Goal: Task Accomplishment & Management: Manage account settings

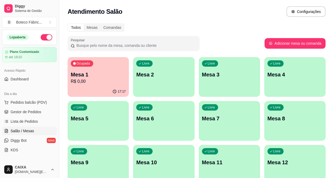
click at [94, 82] on p "R$ 0,00" at bounding box center [98, 81] width 55 height 6
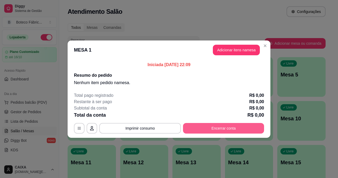
click at [196, 127] on button "Encerrar conta" at bounding box center [223, 128] width 81 height 11
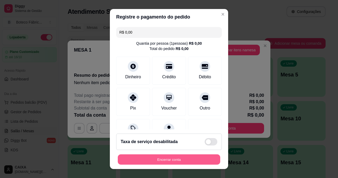
click at [169, 160] on button "Encerrar conta" at bounding box center [169, 159] width 102 height 10
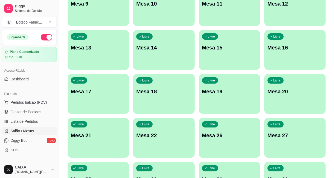
scroll to position [26, 0]
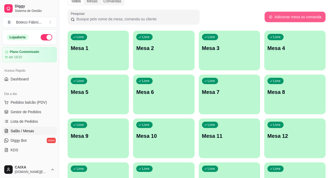
click at [283, 16] on button "Adicionar mesa ou comanda" at bounding box center [295, 17] width 61 height 11
select select "TABLE"
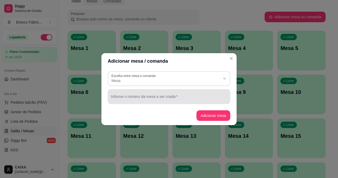
click at [149, 93] on div at bounding box center [169, 96] width 116 height 11
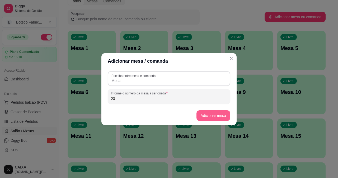
click at [202, 112] on button "Adicionar mesa" at bounding box center [213, 115] width 34 height 11
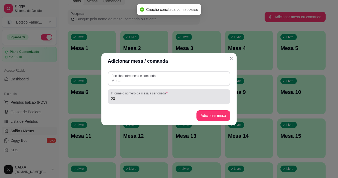
click at [184, 94] on div "23" at bounding box center [169, 96] width 116 height 11
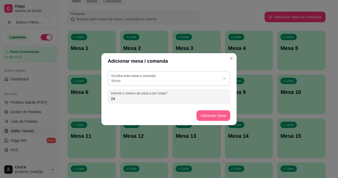
click at [207, 113] on button "Adicionar mesa" at bounding box center [213, 115] width 34 height 11
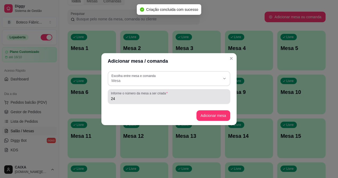
click at [181, 103] on div "Informe o número da mesa a ser criada 24" at bounding box center [169, 96] width 123 height 15
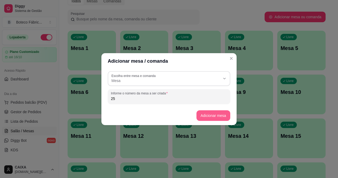
click at [203, 114] on button "Adicionar mesa" at bounding box center [213, 115] width 34 height 11
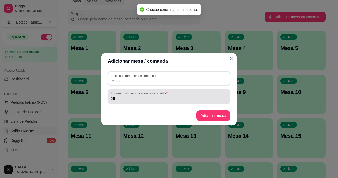
click at [168, 101] on div "25" at bounding box center [169, 96] width 116 height 11
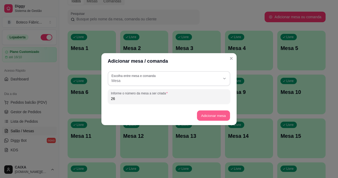
click at [199, 115] on button "Adicionar mesa" at bounding box center [213, 115] width 33 height 10
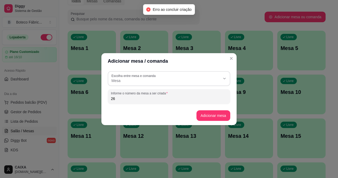
click at [144, 99] on input "26" at bounding box center [169, 98] width 116 height 5
type input "27"
click at [199, 114] on button "Adicionar mesa" at bounding box center [213, 115] width 34 height 11
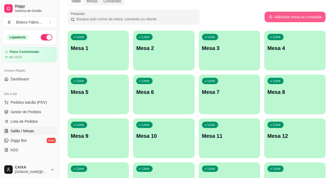
click at [281, 18] on button "Adicionar mesa ou comanda" at bounding box center [295, 17] width 61 height 11
select select "TABLE"
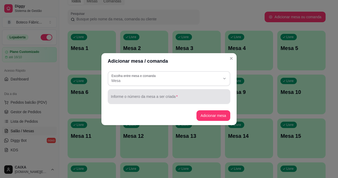
click at [149, 95] on div at bounding box center [169, 96] width 116 height 11
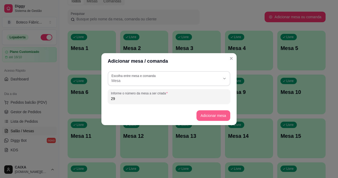
click at [203, 111] on button "Adicionar mesa" at bounding box center [213, 115] width 34 height 11
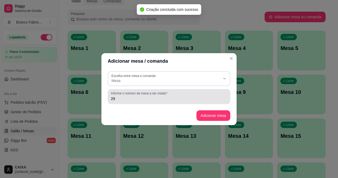
click at [182, 97] on input "29" at bounding box center [169, 98] width 116 height 5
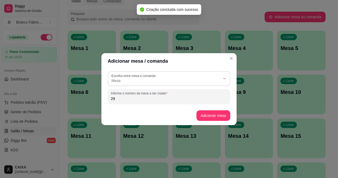
type input "2"
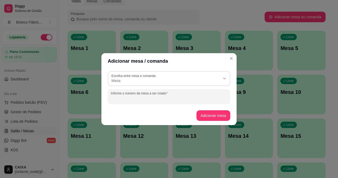
type input "2"
click at [206, 112] on button "Adicionar mesa" at bounding box center [213, 115] width 33 height 10
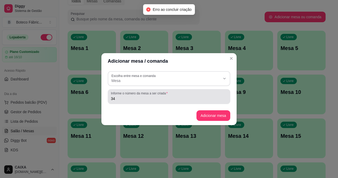
click at [171, 100] on input "34" at bounding box center [169, 98] width 116 height 5
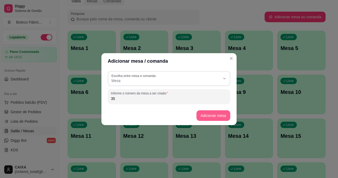
click at [200, 112] on button "Adicionar mesa" at bounding box center [213, 115] width 34 height 11
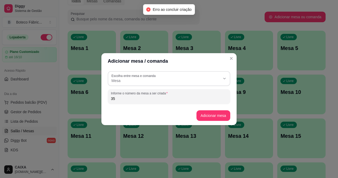
click at [176, 106] on footer "Adicionar mesa" at bounding box center [168, 115] width 135 height 19
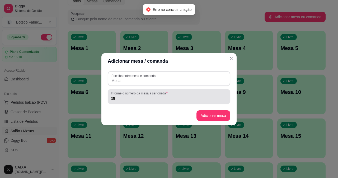
click at [174, 101] on input "35" at bounding box center [169, 98] width 116 height 5
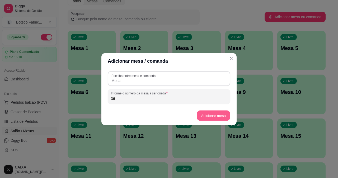
click at [203, 114] on button "Adicionar mesa" at bounding box center [213, 115] width 33 height 10
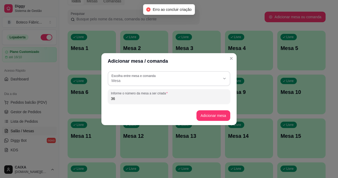
click at [154, 101] on input "36" at bounding box center [169, 98] width 116 height 5
click at [203, 118] on button "Adicionar mesa" at bounding box center [213, 115] width 34 height 11
click at [170, 101] on input "37" at bounding box center [169, 98] width 116 height 5
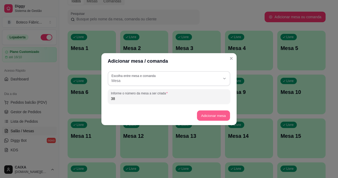
click at [203, 112] on button "Adicionar mesa" at bounding box center [213, 115] width 33 height 10
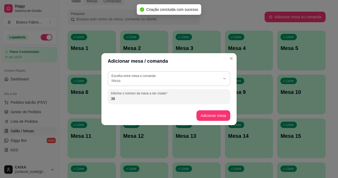
click at [172, 104] on div "Informe o número da mesa a ser criada 38" at bounding box center [169, 96] width 123 height 15
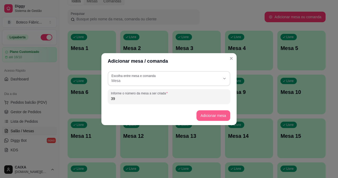
type input "39"
click at [206, 114] on button "Adicionar mesa" at bounding box center [213, 115] width 33 height 10
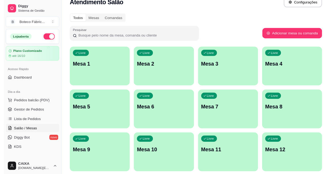
scroll to position [0, 0]
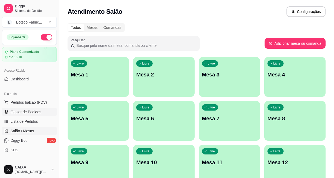
click at [20, 109] on link "Gestor de Pedidos" at bounding box center [29, 111] width 55 height 8
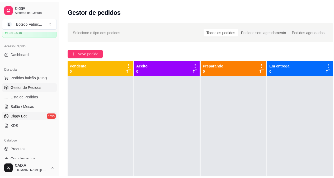
scroll to position [79, 0]
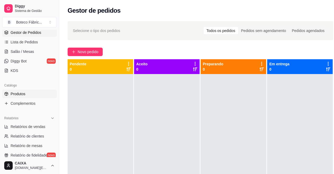
click at [21, 94] on span "Produtos" at bounding box center [18, 93] width 15 height 5
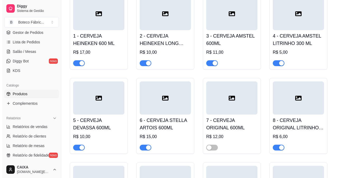
scroll to position [53, 0]
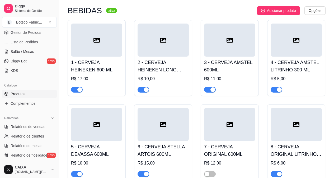
click at [99, 43] on icon at bounding box center [96, 40] width 6 height 6
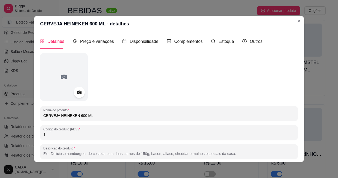
click at [77, 90] on icon at bounding box center [79, 92] width 6 height 6
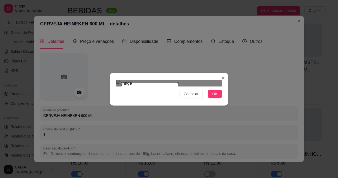
click at [189, 132] on div "Cancelar OK" at bounding box center [169, 89] width 338 height 178
click at [153, 91] on div "Use the arrow keys to move the crop selection area" at bounding box center [144, 108] width 57 height 57
click at [182, 100] on div "Cancelar OK" at bounding box center [169, 89] width 118 height 22
click at [215, 97] on span "OK" at bounding box center [214, 94] width 5 height 6
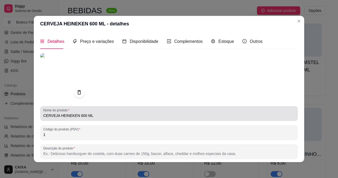
scroll to position [67, 0]
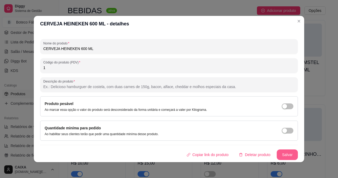
click at [283, 155] on button "Salvar" at bounding box center [287, 154] width 21 height 11
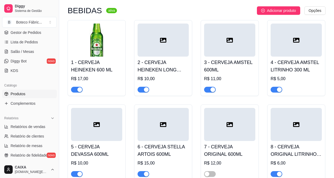
click at [175, 39] on div at bounding box center [163, 40] width 51 height 33
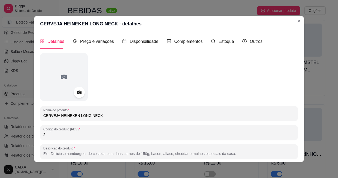
click at [74, 94] on div at bounding box center [79, 92] width 11 height 11
click at [77, 93] on icon at bounding box center [79, 92] width 4 height 3
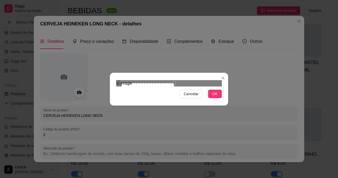
click at [171, 100] on div "Cancelar OK" at bounding box center [169, 89] width 118 height 22
click at [128, 80] on div "Use the arrow keys to move the crop selection area" at bounding box center [141, 105] width 50 height 50
click at [216, 162] on div "Cancelar OK" at bounding box center [169, 89] width 338 height 178
click at [216, 97] on span "OK" at bounding box center [214, 94] width 5 height 6
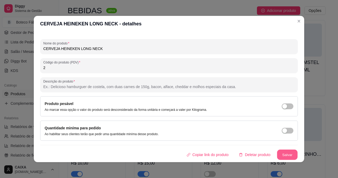
click at [288, 154] on button "Salvar" at bounding box center [287, 154] width 21 height 10
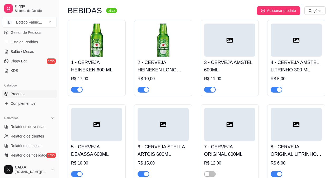
click at [221, 46] on div at bounding box center [229, 40] width 51 height 33
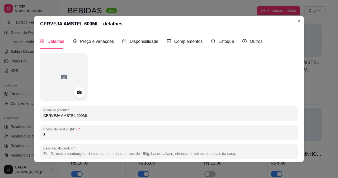
click at [77, 93] on icon at bounding box center [79, 92] width 4 height 3
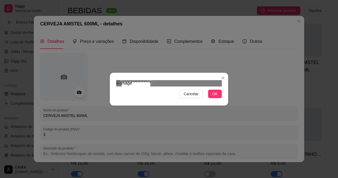
click at [149, 86] on div at bounding box center [169, 83] width 106 height 6
click at [114, 78] on div "Cancelar OK" at bounding box center [169, 89] width 118 height 22
click at [150, 86] on img at bounding box center [169, 83] width 106 height 6
click at [161, 100] on div "Cancelar OK" at bounding box center [169, 89] width 118 height 22
click at [137, 90] on div "Use the arrow keys to move the crop selection area" at bounding box center [135, 99] width 39 height 39
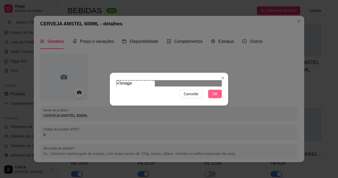
click at [214, 97] on span "OK" at bounding box center [214, 94] width 5 height 6
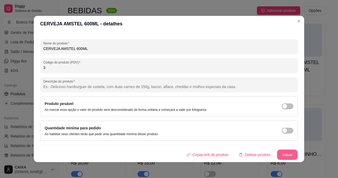
click at [278, 152] on button "Salvar" at bounding box center [287, 154] width 21 height 10
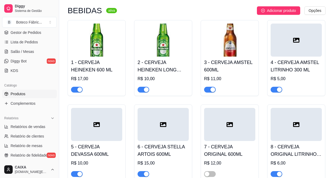
click at [306, 40] on div at bounding box center [296, 40] width 51 height 33
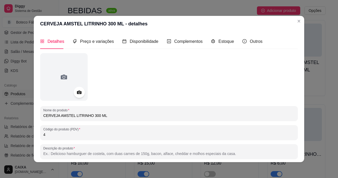
click at [77, 91] on icon at bounding box center [79, 92] width 4 height 3
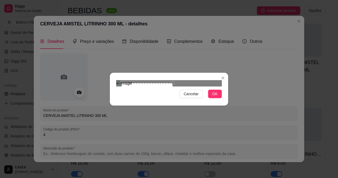
click at [172, 100] on div "Cancelar OK" at bounding box center [169, 89] width 118 height 22
click at [118, 80] on div "Use the arrow keys to move the crop selection area" at bounding box center [141, 105] width 50 height 50
click at [179, 100] on div "Cancelar OK" at bounding box center [169, 89] width 118 height 22
click at [217, 97] on span "OK" at bounding box center [214, 94] width 5 height 6
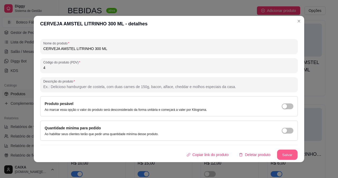
click at [280, 155] on button "Salvar" at bounding box center [287, 154] width 21 height 10
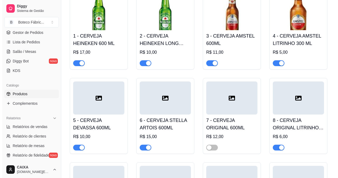
scroll to position [106, 0]
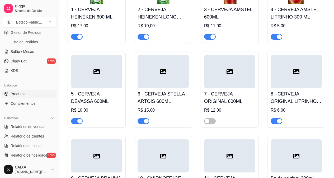
click at [92, 72] on div at bounding box center [96, 71] width 51 height 33
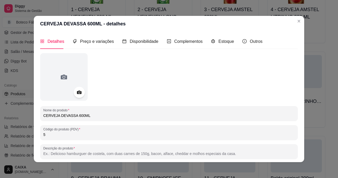
click at [77, 90] on icon at bounding box center [79, 92] width 6 height 6
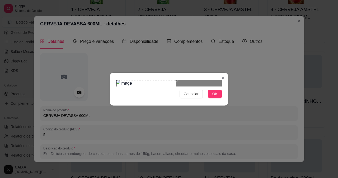
click at [151, 92] on div "Use the arrow keys to move the crop selection area" at bounding box center [146, 102] width 59 height 44
click at [149, 85] on div "Use the arrow keys to move the crop selection area" at bounding box center [161, 102] width 59 height 44
click at [179, 100] on div "Cancelar OK" at bounding box center [169, 89] width 118 height 22
click at [162, 95] on div "Use the arrow keys to move the crop selection area" at bounding box center [156, 102] width 44 height 44
click at [214, 98] on button "OK" at bounding box center [215, 94] width 14 height 8
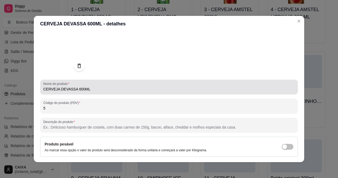
scroll to position [67, 0]
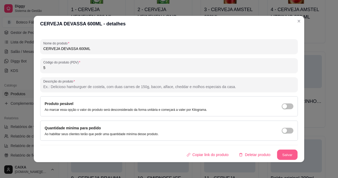
click at [284, 157] on button "Salvar" at bounding box center [287, 154] width 21 height 10
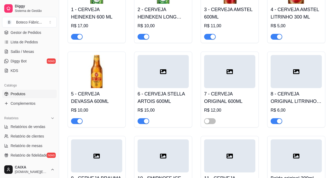
click at [169, 70] on div at bounding box center [163, 71] width 51 height 33
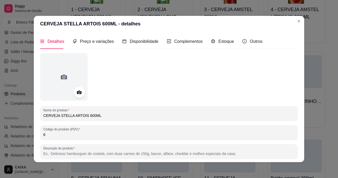
click at [77, 91] on icon at bounding box center [79, 92] width 4 height 3
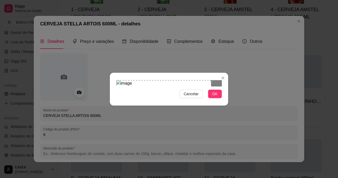
click at [127, 80] on div "Use the arrow keys to move the crop selection area" at bounding box center [163, 106] width 95 height 53
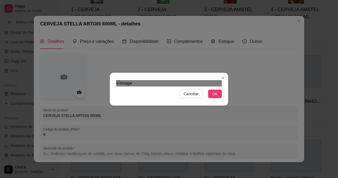
click at [172, 100] on div "Cancelar OK" at bounding box center [169, 89] width 118 height 22
click at [160, 86] on div at bounding box center [169, 83] width 106 height 6
click at [184, 141] on div "Cancelar OK" at bounding box center [169, 89] width 338 height 178
click at [149, 101] on div "Use the arrow keys to move the crop selection area" at bounding box center [145, 109] width 59 height 59
click at [218, 98] on button "OK" at bounding box center [215, 94] width 14 height 8
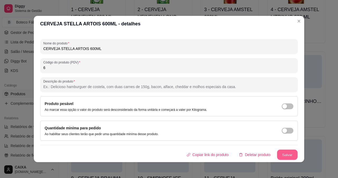
click at [279, 153] on button "Salvar" at bounding box center [287, 154] width 21 height 10
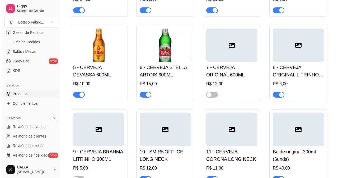
scroll to position [106, 0]
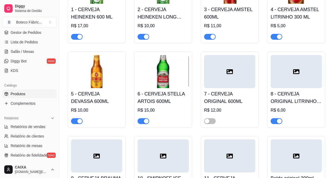
click at [232, 74] on icon at bounding box center [230, 71] width 6 height 6
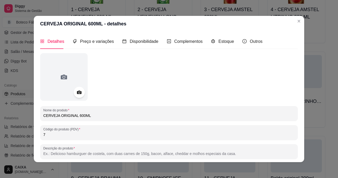
click at [77, 93] on icon at bounding box center [79, 92] width 4 height 3
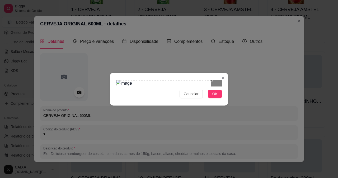
click at [147, 80] on div "Use the arrow keys to move the crop selection area" at bounding box center [163, 106] width 95 height 52
click at [169, 100] on div "Cancelar OK" at bounding box center [169, 89] width 118 height 22
click at [187, 100] on div "Cancelar OK" at bounding box center [169, 89] width 118 height 22
click at [216, 97] on span "OK" at bounding box center [214, 94] width 5 height 6
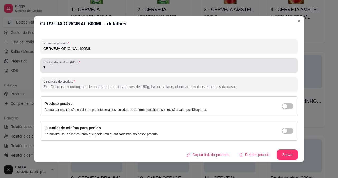
scroll to position [1, 0]
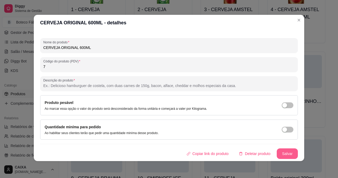
click at [277, 153] on button "Salvar" at bounding box center [287, 153] width 21 height 11
click at [281, 153] on button "Salvar" at bounding box center [287, 153] width 21 height 11
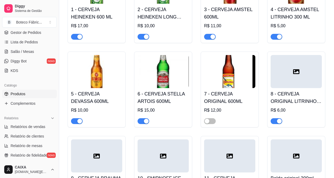
click at [235, 72] on img at bounding box center [229, 71] width 51 height 33
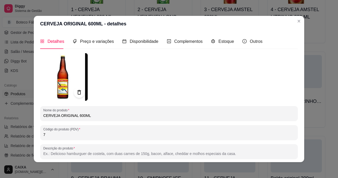
click at [77, 93] on icon at bounding box center [79, 92] width 6 height 6
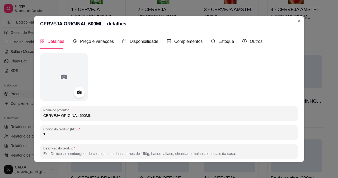
click at [78, 93] on icon at bounding box center [79, 92] width 4 height 3
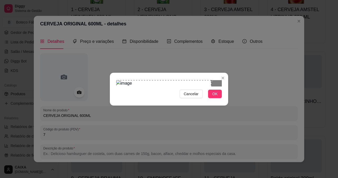
click at [132, 80] on div "Use the arrow keys to move the crop selection area" at bounding box center [163, 106] width 95 height 52
click at [185, 100] on div "Cancelar OK" at bounding box center [169, 89] width 118 height 22
click at [216, 97] on span "OK" at bounding box center [214, 94] width 5 height 6
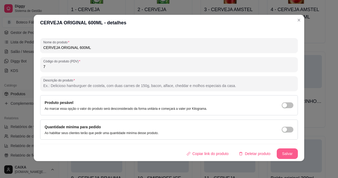
click at [279, 150] on button "Salvar" at bounding box center [287, 153] width 21 height 11
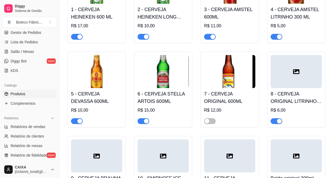
click at [289, 72] on div at bounding box center [296, 71] width 51 height 33
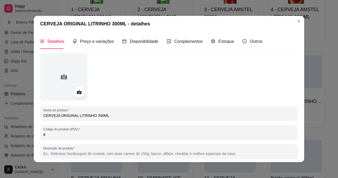
click at [77, 91] on icon at bounding box center [79, 92] width 4 height 3
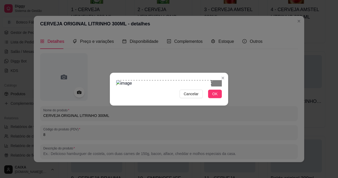
click at [120, 80] on div "Use the arrow keys to move the crop selection area" at bounding box center [163, 107] width 95 height 54
click at [189, 100] on div "Cancelar OK" at bounding box center [169, 89] width 118 height 22
click at [213, 97] on span "OK" at bounding box center [214, 94] width 5 height 6
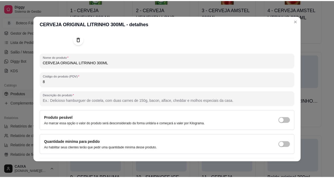
scroll to position [67, 0]
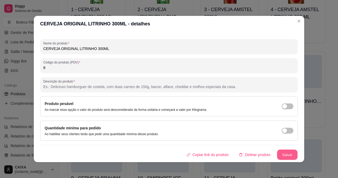
click at [284, 156] on button "Salvar" at bounding box center [287, 154] width 21 height 10
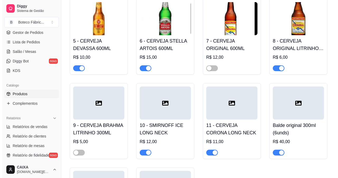
scroll to position [185, 0]
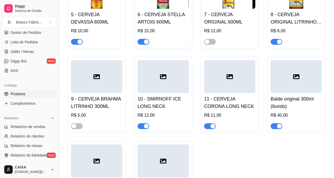
click at [103, 78] on div at bounding box center [96, 76] width 51 height 33
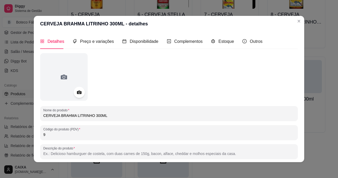
click at [79, 95] on icon at bounding box center [79, 92] width 6 height 6
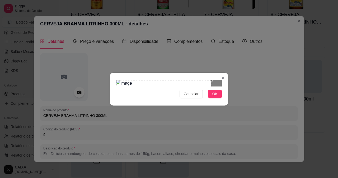
click at [149, 82] on div "Use the arrow keys to move the crop selection area" at bounding box center [163, 107] width 95 height 54
click at [197, 100] on div "Cancelar OK" at bounding box center [169, 89] width 118 height 22
click at [216, 97] on span "OK" at bounding box center [214, 94] width 5 height 6
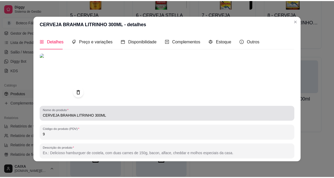
scroll to position [67, 0]
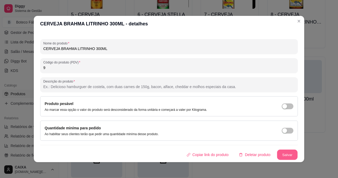
click at [287, 157] on button "Salvar" at bounding box center [287, 154] width 21 height 10
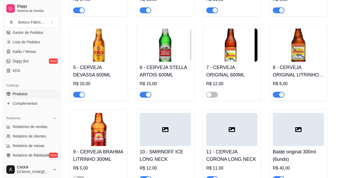
scroll to position [158, 0]
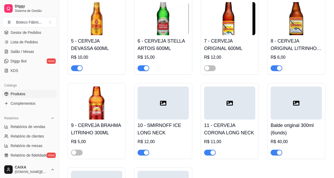
click at [224, 105] on div at bounding box center [229, 102] width 51 height 33
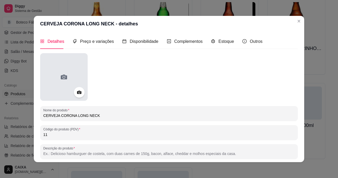
click at [76, 78] on div at bounding box center [64, 77] width 48 height 48
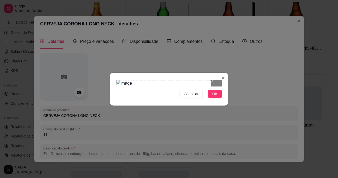
click at [143, 80] on div "Use the arrow keys to move the crop selection area" at bounding box center [163, 107] width 95 height 54
click at [187, 100] on div "Cancelar OK" at bounding box center [169, 89] width 118 height 22
click at [217, 97] on span "OK" at bounding box center [214, 94] width 5 height 6
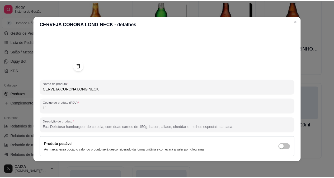
scroll to position [67, 0]
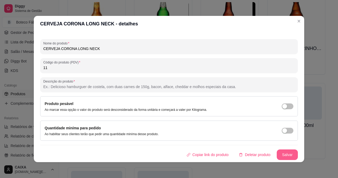
click at [280, 152] on button "Salvar" at bounding box center [287, 154] width 21 height 11
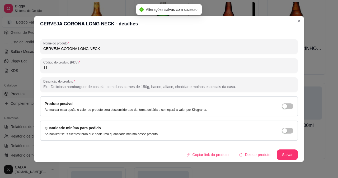
click at [299, 142] on div "Detalhes Preço e variações Disponibilidade Complementos Estoque Outros Nome do …" at bounding box center [169, 97] width 270 height 130
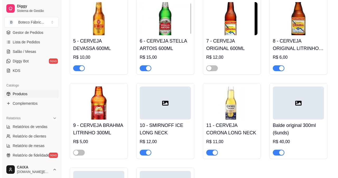
scroll to position [238, 0]
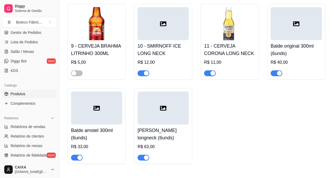
click at [138, 30] on div at bounding box center [163, 23] width 51 height 33
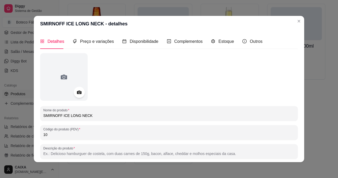
click at [75, 96] on div at bounding box center [79, 92] width 11 height 11
click at [78, 92] on icon at bounding box center [79, 92] width 4 height 3
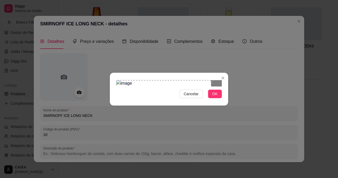
click at [152, 89] on div "Use the arrow keys to move the crop selection area" at bounding box center [163, 107] width 95 height 54
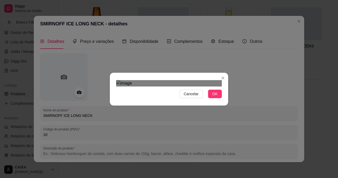
click at [180, 100] on div "Cancelar OK" at bounding box center [169, 89] width 118 height 22
click at [86, 37] on div "Cancelar OK" at bounding box center [169, 89] width 338 height 178
click at [140, 82] on div "Use the arrow keys to move the crop selection area" at bounding box center [145, 110] width 57 height 57
click at [214, 97] on span "OK" at bounding box center [214, 94] width 5 height 6
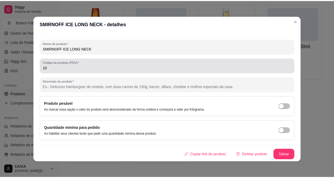
scroll to position [1, 0]
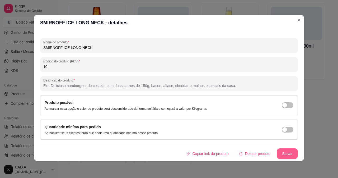
click at [277, 150] on button "Salvar" at bounding box center [287, 153] width 21 height 11
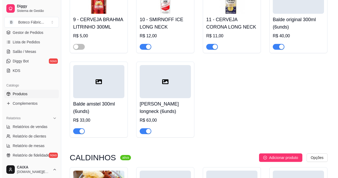
scroll to position [238, 0]
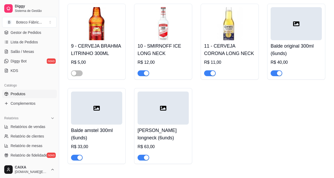
click at [157, 114] on div at bounding box center [163, 107] width 51 height 33
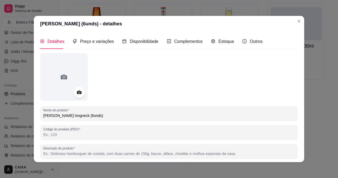
click at [77, 95] on div at bounding box center [79, 92] width 11 height 11
click at [78, 92] on circle at bounding box center [78, 92] width 1 height 1
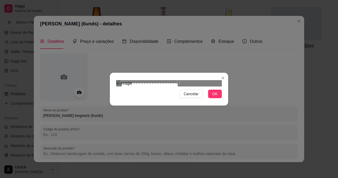
click at [174, 100] on div "Cancelar OK" at bounding box center [169, 89] width 118 height 22
click at [125, 80] on div "Use the arrow keys to move the crop selection area" at bounding box center [142, 106] width 52 height 52
click at [183, 100] on div "Cancelar OK" at bounding box center [169, 89] width 118 height 22
click at [215, 97] on span "OK" at bounding box center [214, 94] width 5 height 6
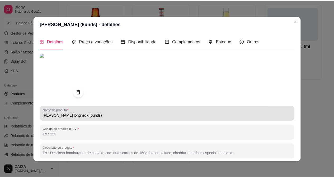
scroll to position [67, 0]
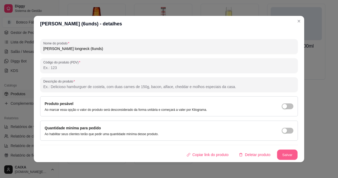
click at [281, 151] on button "Salvar" at bounding box center [287, 154] width 21 height 10
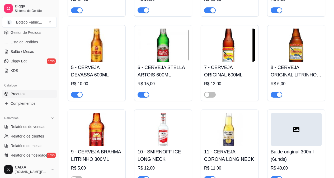
scroll to position [106, 0]
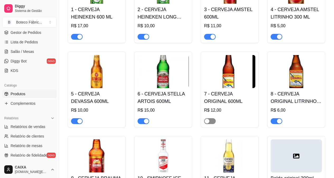
click at [209, 120] on div "button" at bounding box center [207, 121] width 5 height 5
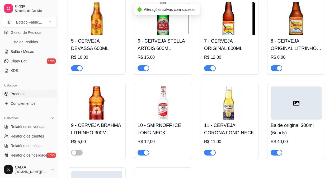
scroll to position [211, 0]
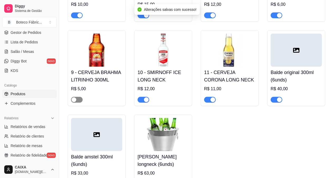
click at [74, 100] on div "button" at bounding box center [74, 99] width 5 height 5
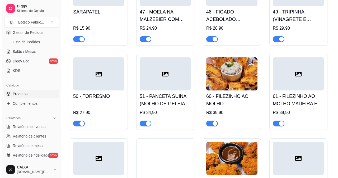
scroll to position [1426, 0]
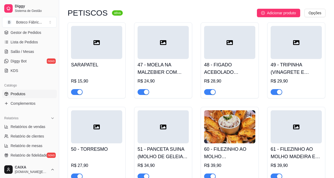
click at [227, 143] on img at bounding box center [229, 126] width 51 height 33
click at [179, 122] on div at bounding box center [163, 126] width 51 height 33
click at [95, 53] on div at bounding box center [96, 42] width 51 height 33
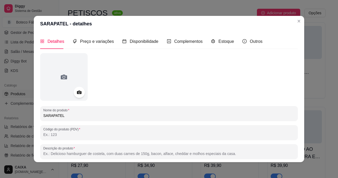
click at [78, 91] on icon at bounding box center [79, 92] width 4 height 3
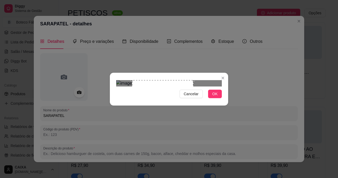
click at [174, 100] on div "Use the arrow keys to move the crop selection area" at bounding box center [163, 102] width 62 height 45
click at [212, 98] on button "OK" at bounding box center [215, 94] width 14 height 8
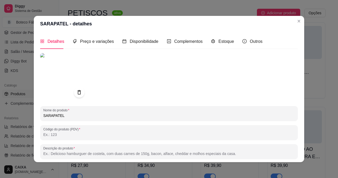
scroll to position [54, 0]
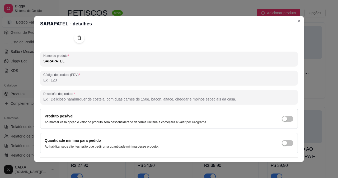
click at [283, 162] on button "Salvar" at bounding box center [287, 167] width 21 height 11
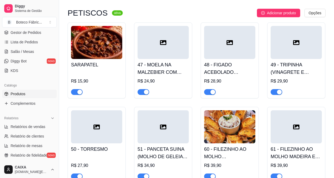
click at [157, 38] on div at bounding box center [163, 42] width 51 height 33
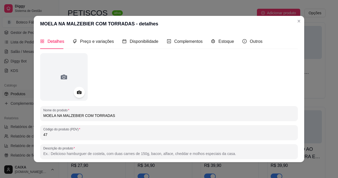
click at [77, 94] on icon at bounding box center [79, 92] width 4 height 3
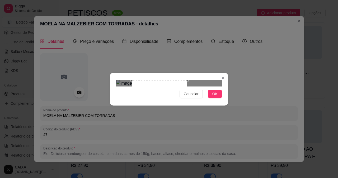
click at [170, 96] on div "Use the arrow keys to move the crop selection area" at bounding box center [159, 101] width 55 height 43
click at [214, 97] on span "OK" at bounding box center [214, 94] width 5 height 6
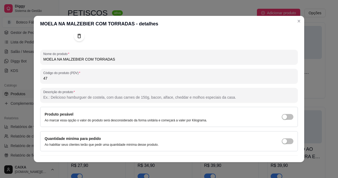
scroll to position [1, 0]
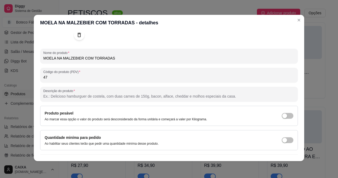
click at [277, 159] on button "Salvar" at bounding box center [287, 164] width 21 height 11
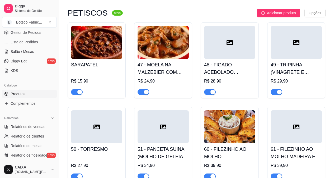
click at [221, 48] on div at bounding box center [229, 42] width 51 height 33
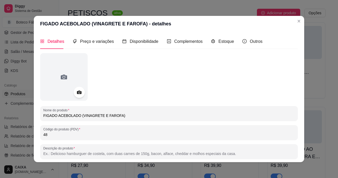
click at [78, 94] on icon at bounding box center [79, 92] width 6 height 6
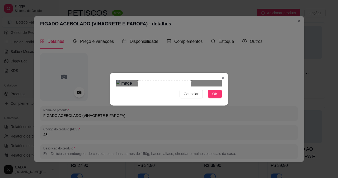
click at [157, 95] on div "Use the arrow keys to move the crop selection area" at bounding box center [164, 101] width 53 height 42
click at [212, 98] on button "OK" at bounding box center [215, 94] width 14 height 8
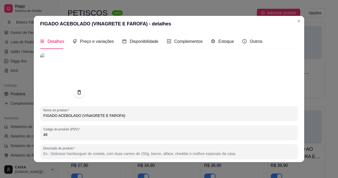
scroll to position [57, 0]
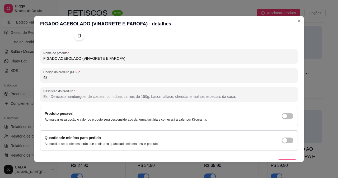
click at [284, 159] on button "Salvar" at bounding box center [287, 164] width 21 height 11
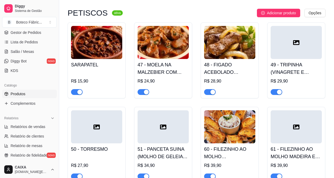
click at [297, 44] on icon at bounding box center [296, 42] width 6 height 6
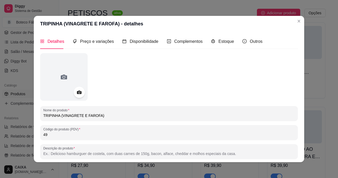
click at [79, 93] on icon at bounding box center [79, 92] width 4 height 3
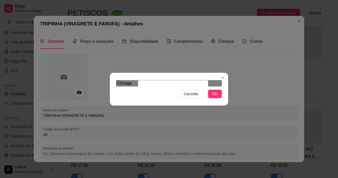
click at [185, 114] on div "Use the arrow keys to move the crop selection area" at bounding box center [173, 115] width 71 height 71
click at [216, 97] on span "OK" at bounding box center [214, 94] width 5 height 6
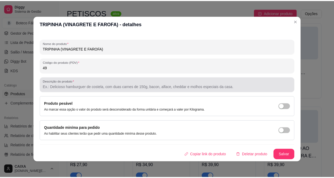
scroll to position [1, 0]
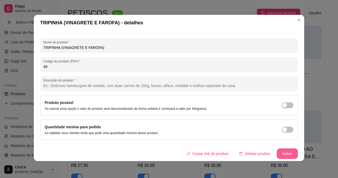
click at [286, 152] on button "Salvar" at bounding box center [287, 153] width 21 height 11
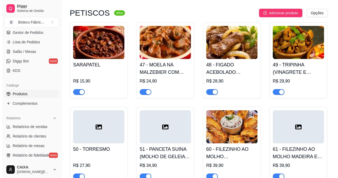
scroll to position [1479, 0]
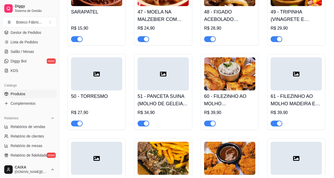
click at [94, 71] on div at bounding box center [96, 73] width 51 height 33
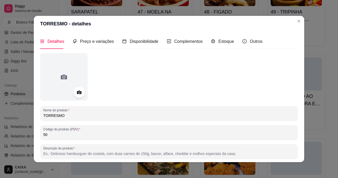
click at [77, 91] on icon at bounding box center [79, 92] width 4 height 3
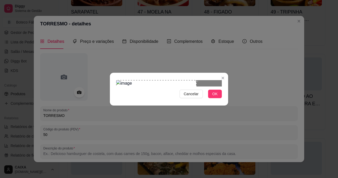
click at [120, 85] on div "Use the arrow keys to move the crop selection area" at bounding box center [156, 106] width 80 height 52
click at [177, 86] on div at bounding box center [169, 83] width 106 height 6
click at [162, 96] on div "Use the arrow keys to move the crop selection area" at bounding box center [150, 106] width 52 height 52
click at [218, 98] on button "OK" at bounding box center [215, 94] width 14 height 8
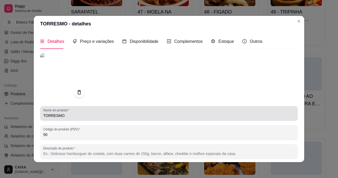
scroll to position [67, 0]
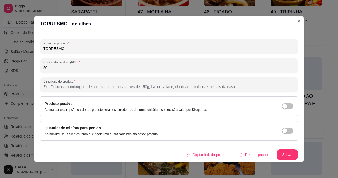
click at [273, 149] on div "Nome do produto TORRESMO Código do produto (PDV) 50 Descrição do produto Produt…" at bounding box center [169, 73] width 258 height 174
click at [277, 150] on button "Salvar" at bounding box center [287, 154] width 21 height 11
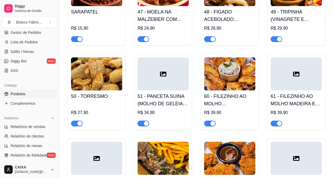
click at [154, 77] on div at bounding box center [163, 73] width 51 height 33
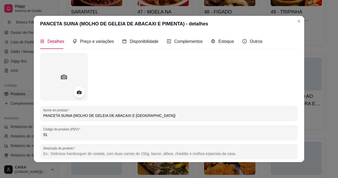
click at [77, 93] on icon at bounding box center [79, 92] width 4 height 3
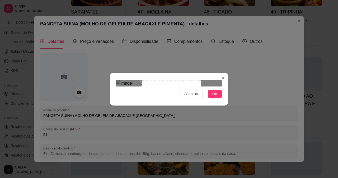
click at [179, 90] on div "Use the arrow keys to move the crop selection area" at bounding box center [171, 109] width 59 height 59
click at [213, 97] on span "OK" at bounding box center [214, 94] width 5 height 6
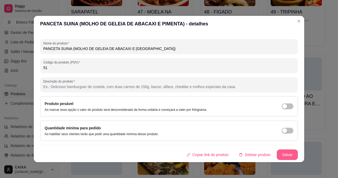
click at [277, 152] on button "Salvar" at bounding box center [287, 154] width 21 height 11
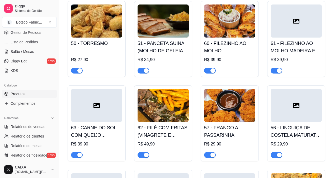
scroll to position [1479, 0]
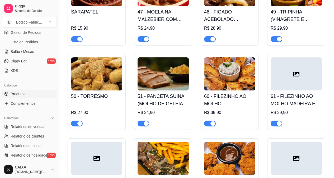
click at [287, 78] on div at bounding box center [296, 73] width 51 height 33
click at [32, 21] on div "Boteco Fábric ..." at bounding box center [29, 22] width 26 height 5
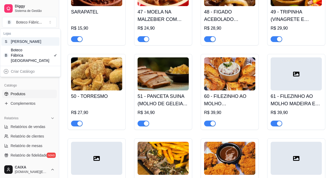
click at [27, 44] on div "[PERSON_NAME]" at bounding box center [23, 41] width 24 height 5
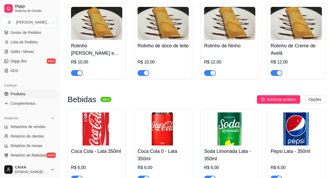
scroll to position [1320, 0]
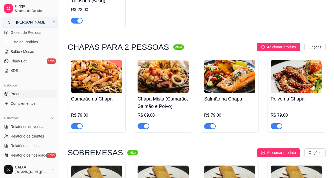
click at [25, 26] on button "S [PERSON_NAME] ..." at bounding box center [29, 22] width 55 height 11
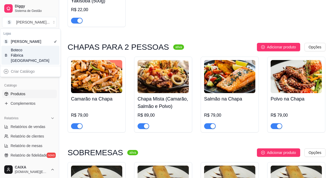
click at [22, 61] on div "Boteco Fábrica [GEOGRAPHIC_DATA]" at bounding box center [23, 55] width 24 height 16
